Goal: Information Seeking & Learning: Find specific fact

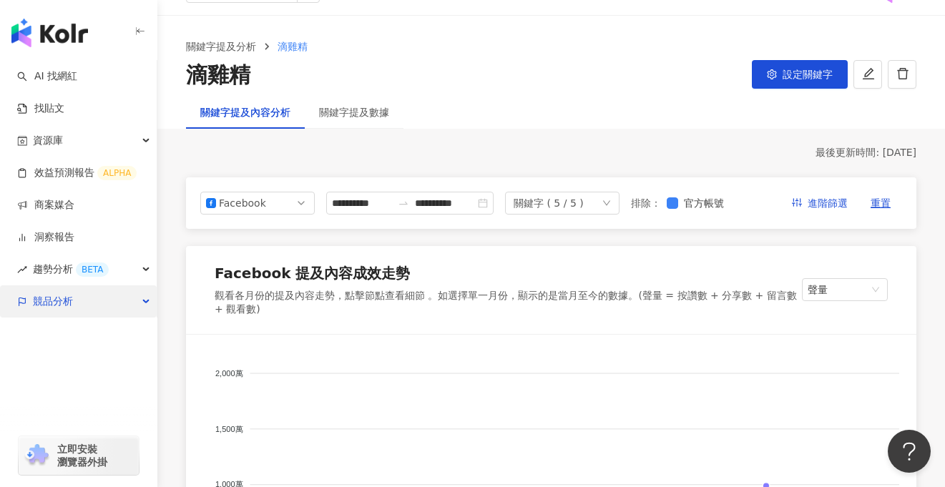
click at [80, 303] on div "競品分析" at bounding box center [78, 302] width 157 height 32
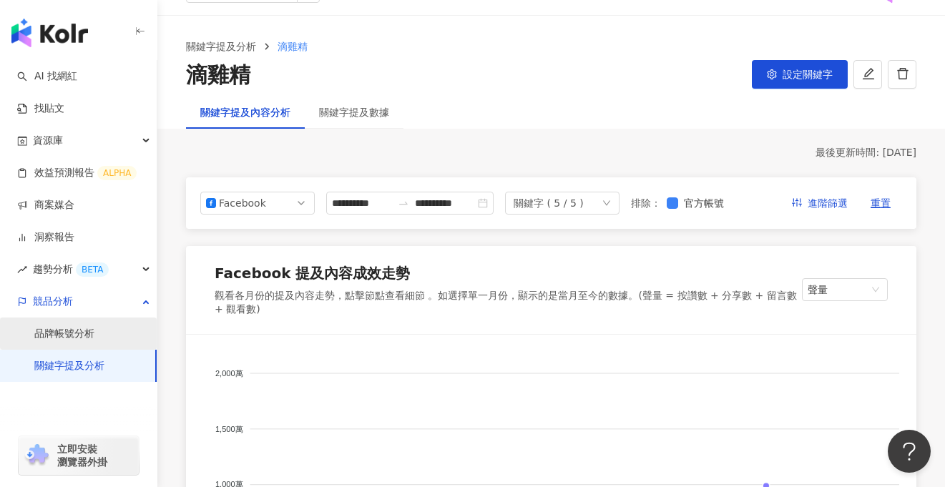
click at [87, 339] on link "品牌帳號分析" at bounding box center [64, 334] width 60 height 14
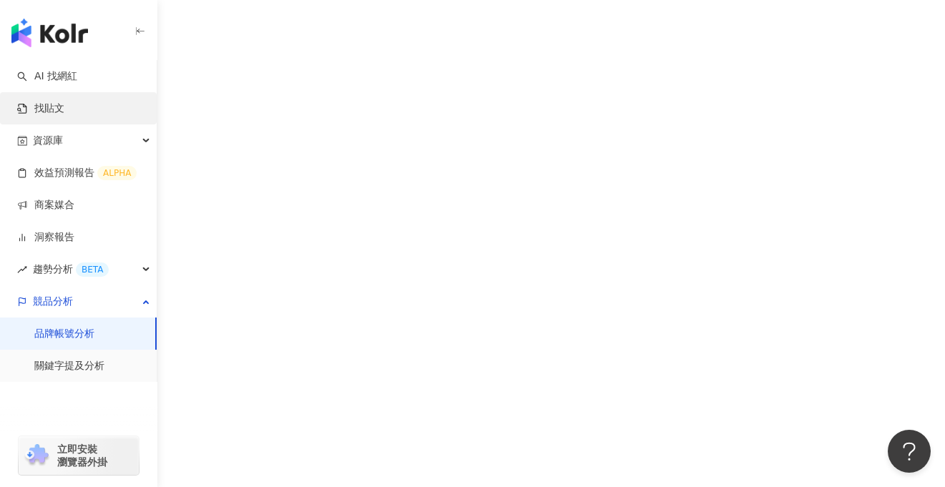
click at [64, 104] on link "找貼文" at bounding box center [40, 109] width 47 height 14
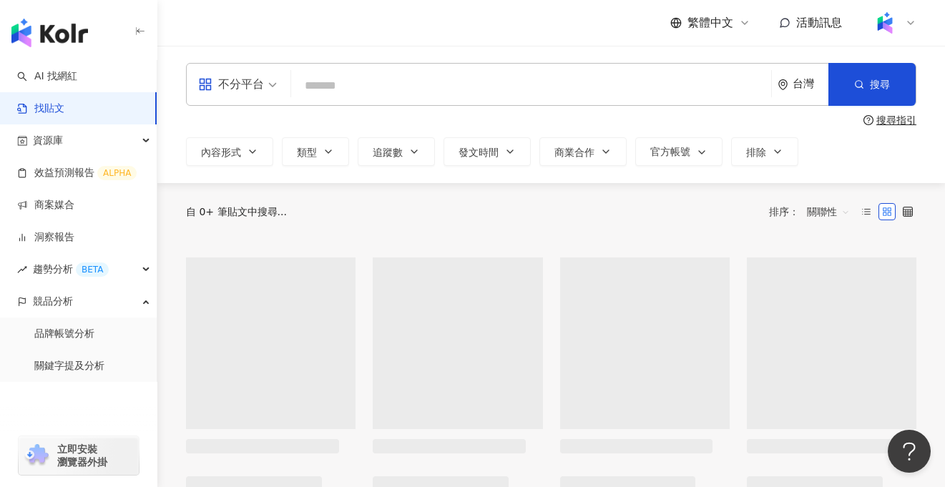
click at [336, 93] on input "search" at bounding box center [531, 85] width 469 height 31
type input "***"
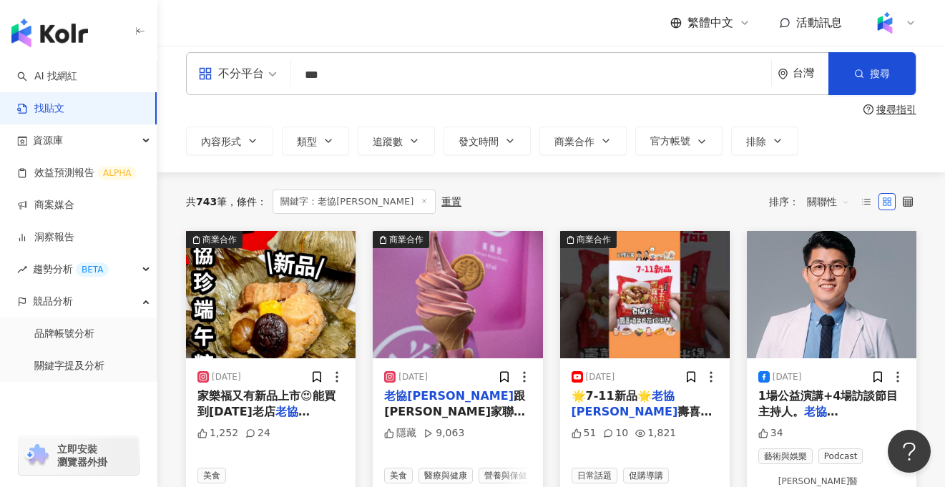
scroll to position [14, 0]
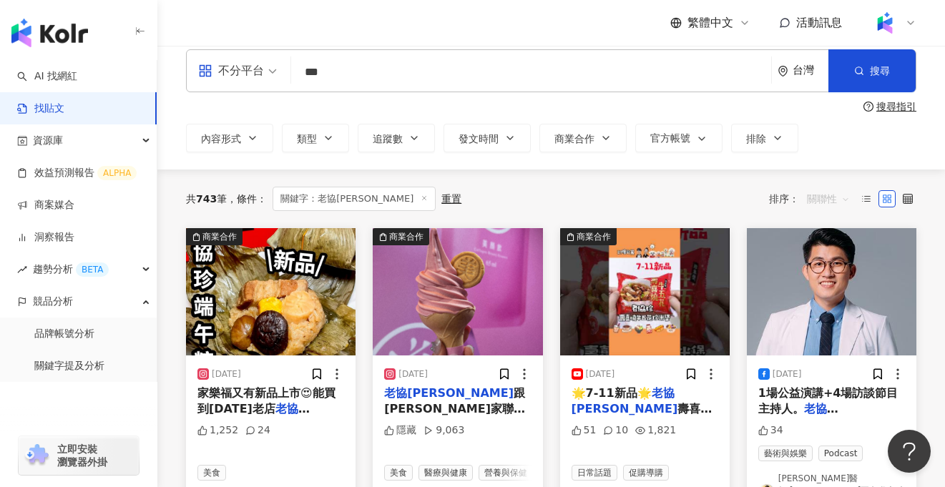
click at [838, 198] on span "關聯性" at bounding box center [828, 198] width 43 height 23
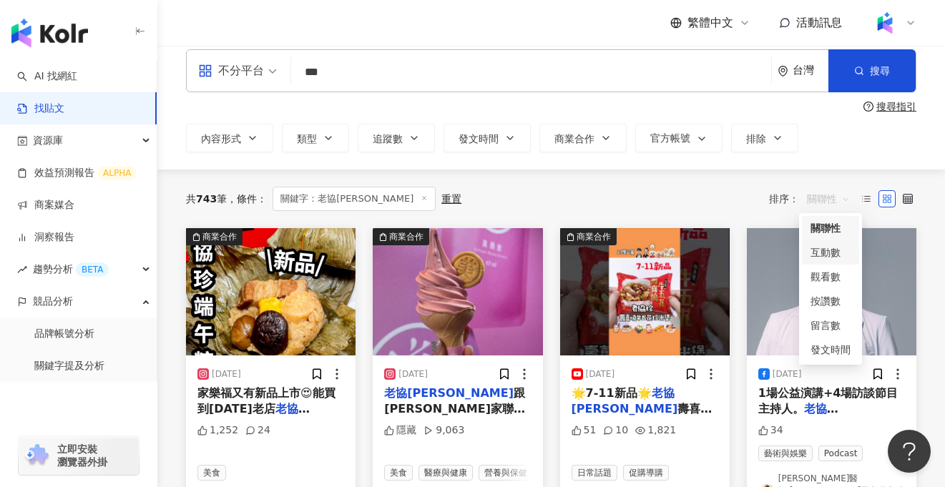
click at [839, 255] on div "互動數" at bounding box center [831, 253] width 40 height 16
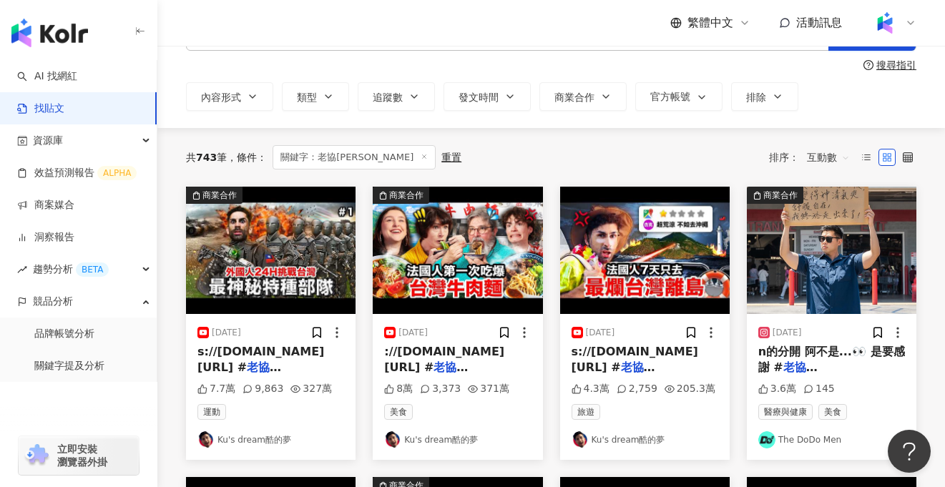
scroll to position [49, 0]
